Goal: Check status: Check status

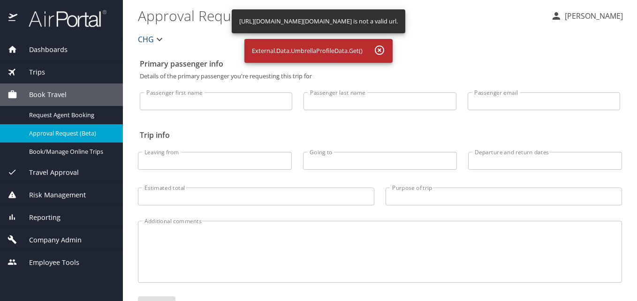
click at [71, 49] on div "Dashboards" at bounding box center [62, 50] width 108 height 10
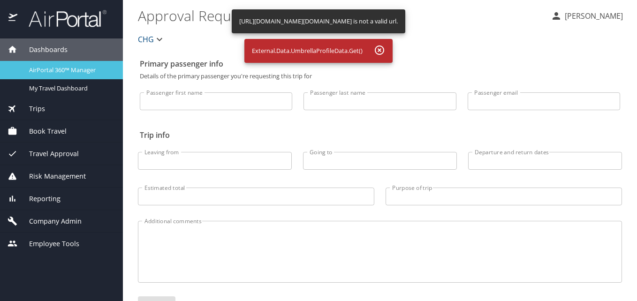
click at [67, 69] on span "AirPortal 360™ Manager" at bounding box center [70, 70] width 83 height 9
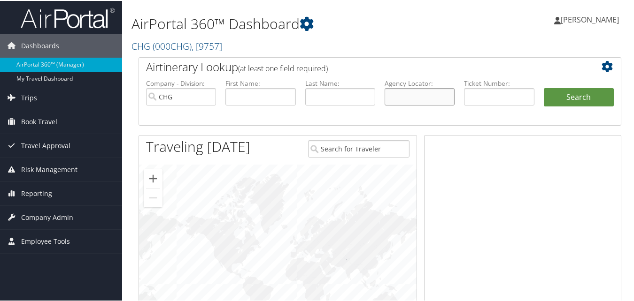
click at [406, 98] on input "text" at bounding box center [419, 95] width 70 height 17
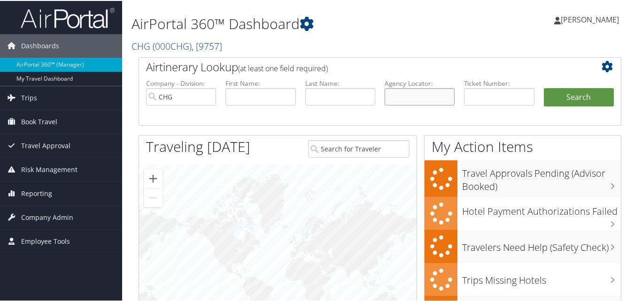
paste input "UMHVLQ"
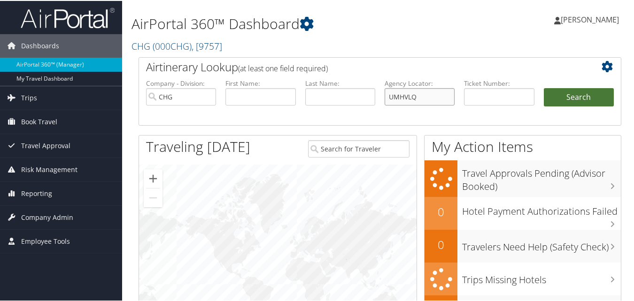
type input "UMHVLQ"
click at [550, 99] on button "Search" at bounding box center [579, 96] width 70 height 19
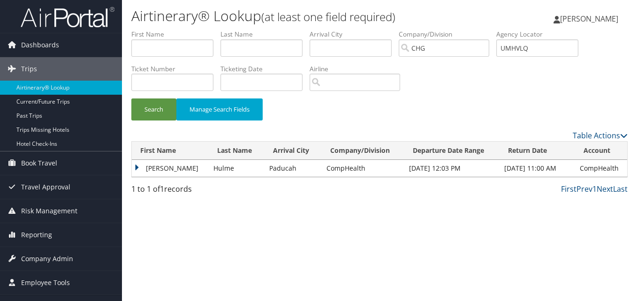
click at [154, 164] on td "Ann" at bounding box center [170, 168] width 77 height 17
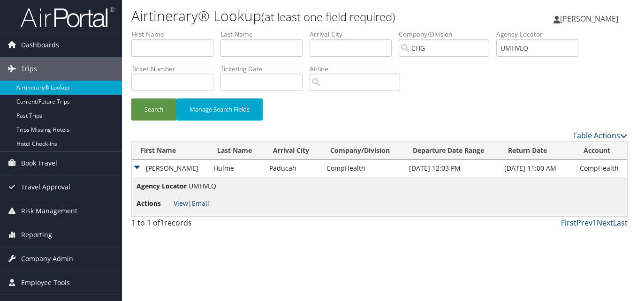
click at [177, 204] on link "View" at bounding box center [181, 203] width 15 height 9
click at [185, 206] on link "View" at bounding box center [181, 203] width 15 height 9
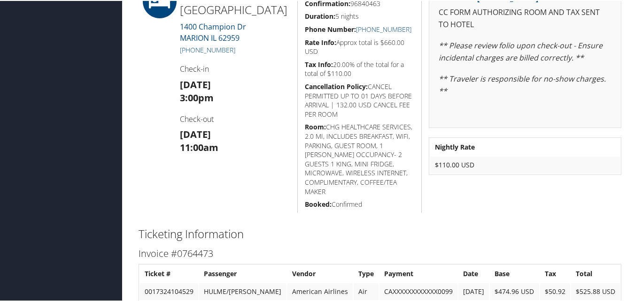
scroll to position [751, 0]
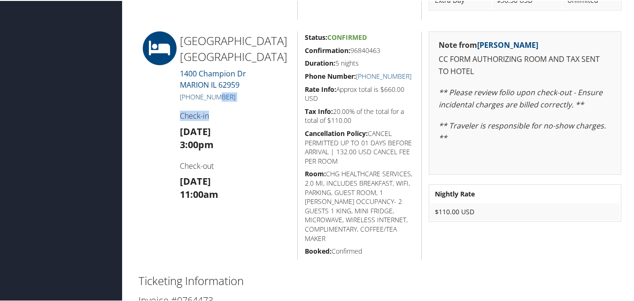
drag, startPoint x: 240, startPoint y: 100, endPoint x: 208, endPoint y: 98, distance: 32.0
click at [208, 98] on div "[GEOGRAPHIC_DATA] N Stes Marriott [STREET_ADDRESS][PERSON_NAME] [PHONE_NUMBER] …" at bounding box center [235, 145] width 124 height 229
drag, startPoint x: 208, startPoint y: 98, endPoint x: 247, endPoint y: 117, distance: 43.7
click at [247, 117] on h4 "Check-in" at bounding box center [235, 115] width 110 height 10
drag, startPoint x: 244, startPoint y: 94, endPoint x: 189, endPoint y: 94, distance: 54.9
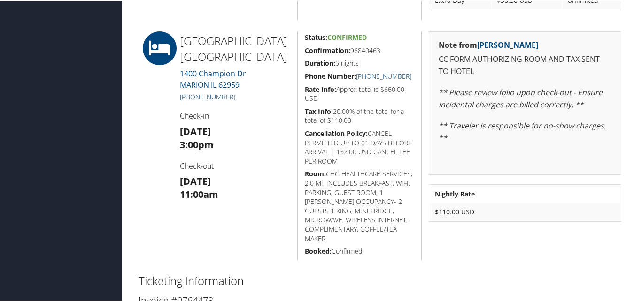
click at [189, 94] on h5 "[PHONE_NUMBER]" at bounding box center [235, 96] width 110 height 9
copy link "(618) 993-3011"
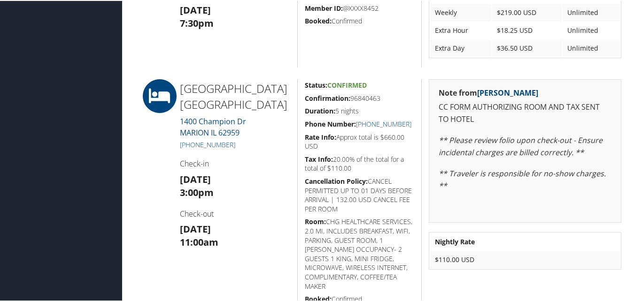
scroll to position [751, 0]
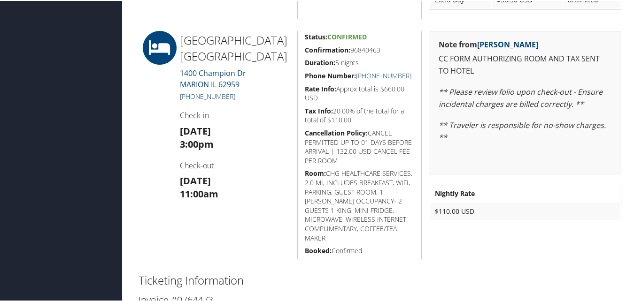
click at [270, 117] on h4 "Check-in" at bounding box center [235, 114] width 110 height 10
